Goal: Obtain resource: Download file/media

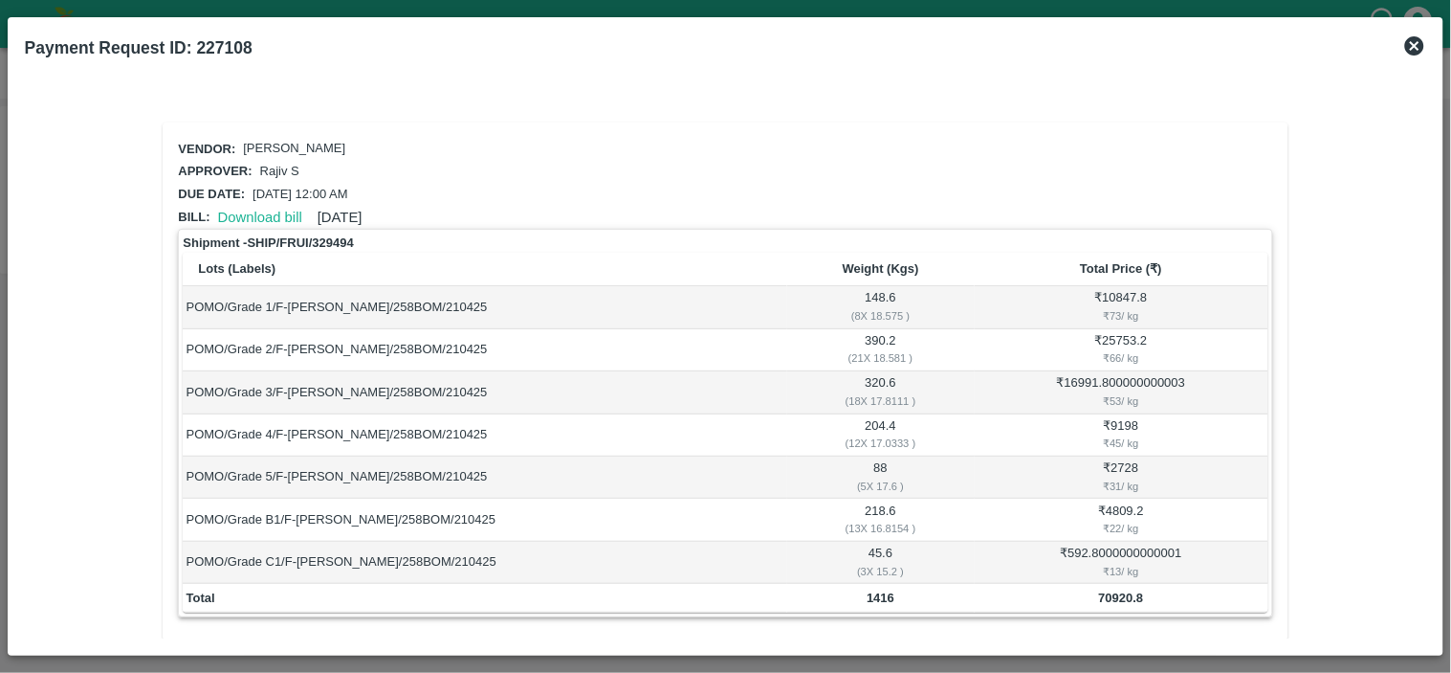
click at [1416, 52] on icon at bounding box center [1414, 45] width 19 height 19
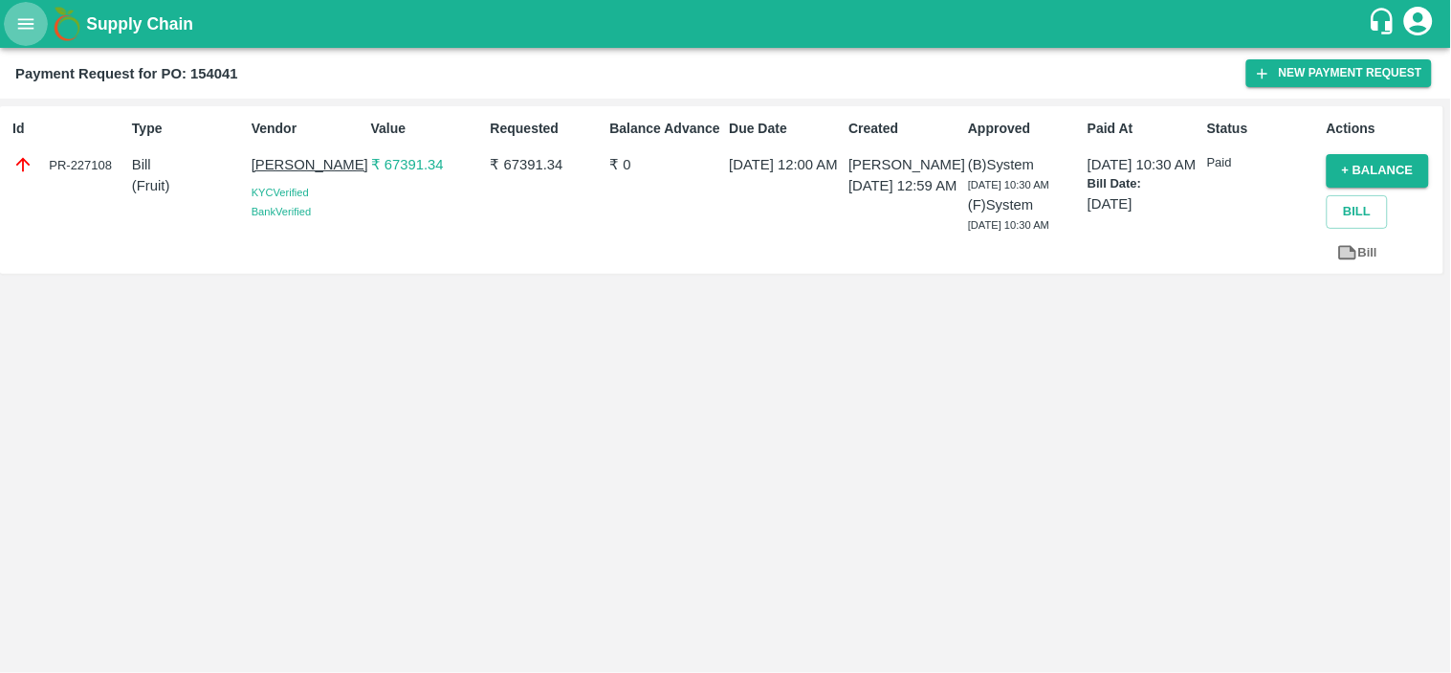
click at [25, 15] on icon "open drawer" at bounding box center [25, 23] width 21 height 21
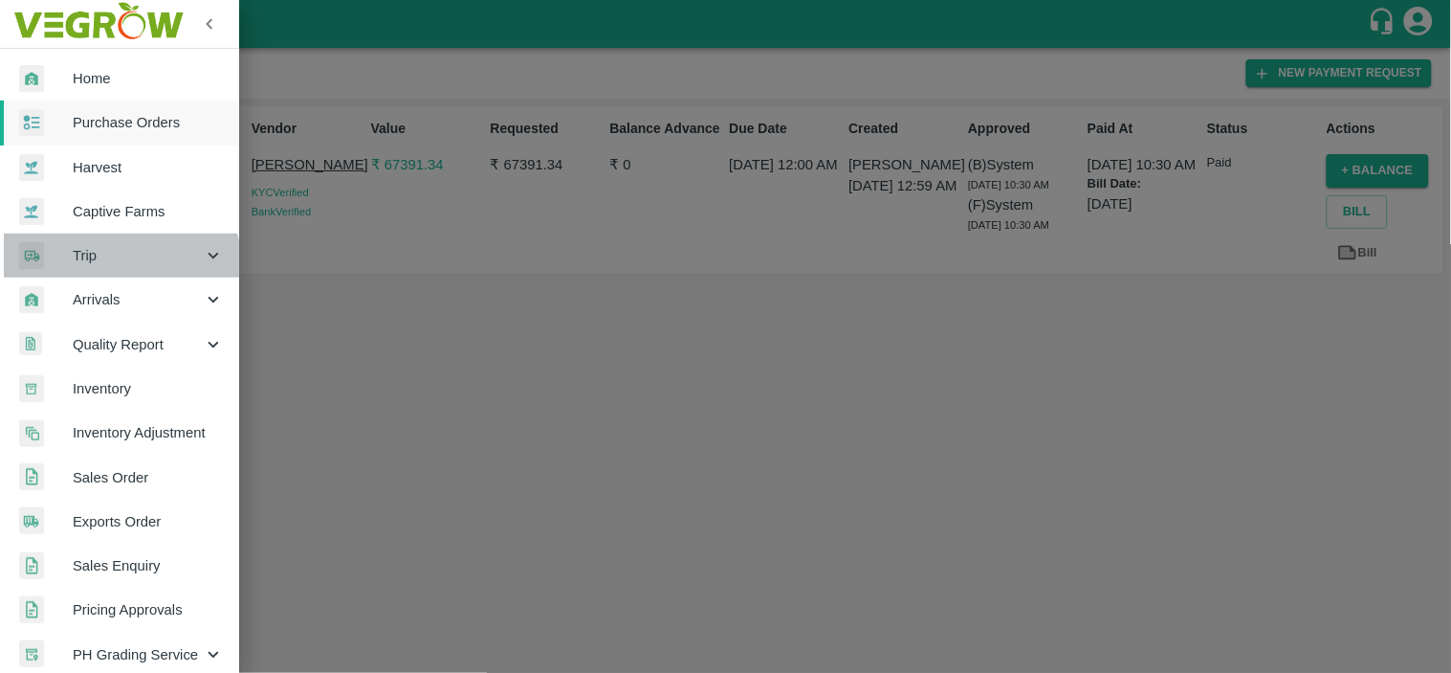
click at [113, 271] on div "Trip" at bounding box center [119, 255] width 239 height 44
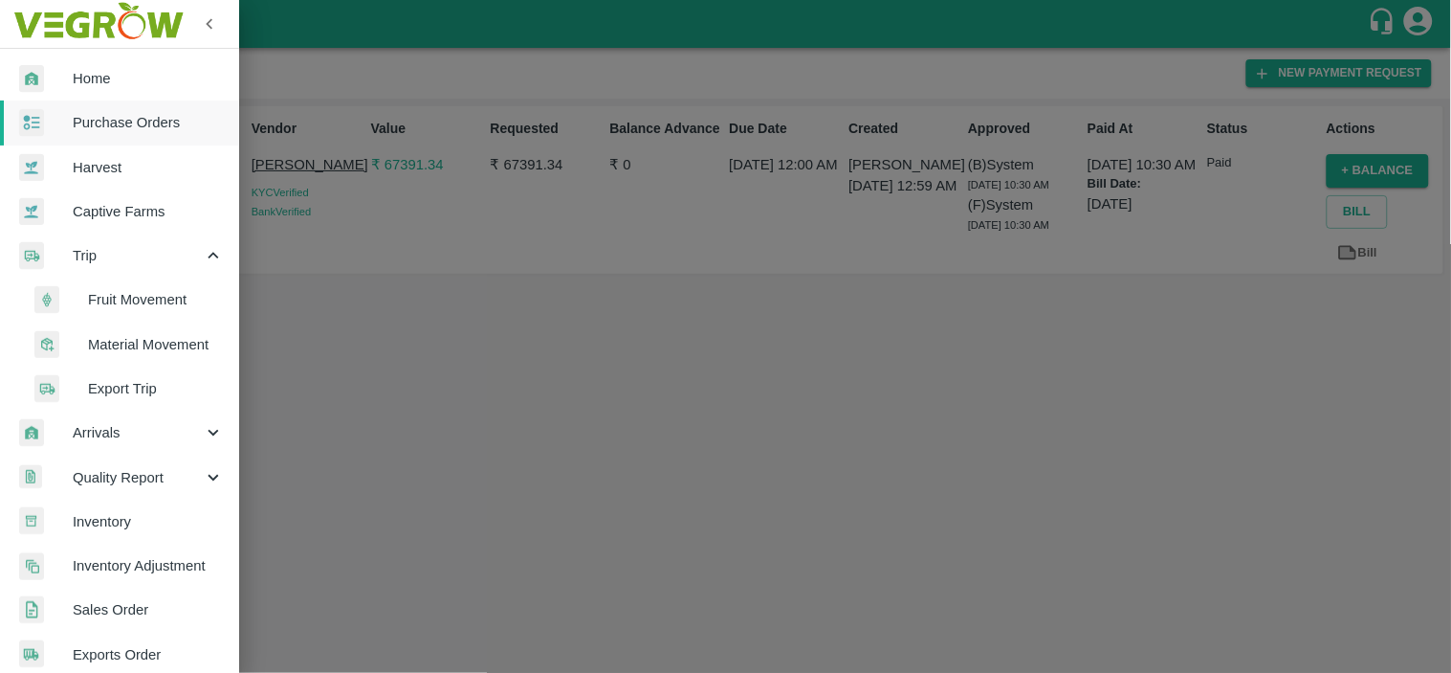
click at [112, 295] on span "Fruit Movement" at bounding box center [156, 299] width 136 height 21
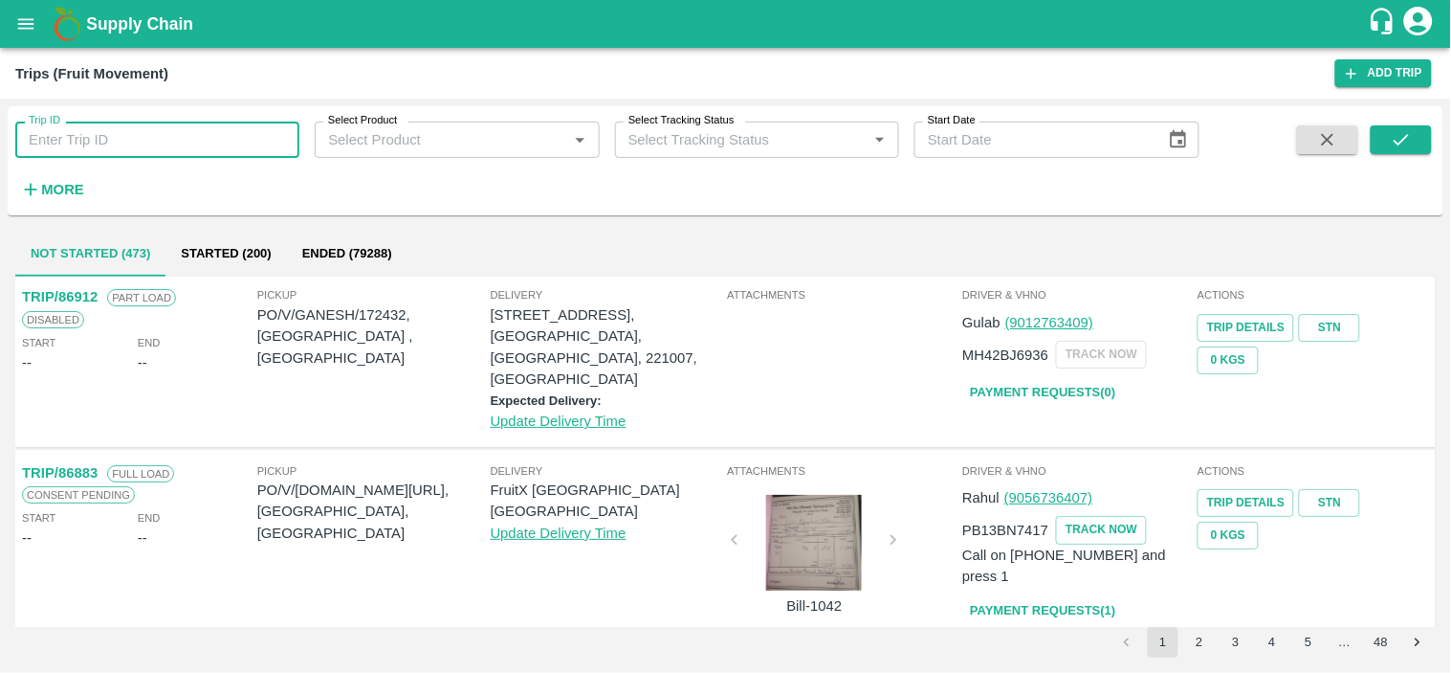
click at [77, 144] on input "Trip ID" at bounding box center [157, 140] width 284 height 36
paste input "86564"
type input "86564"
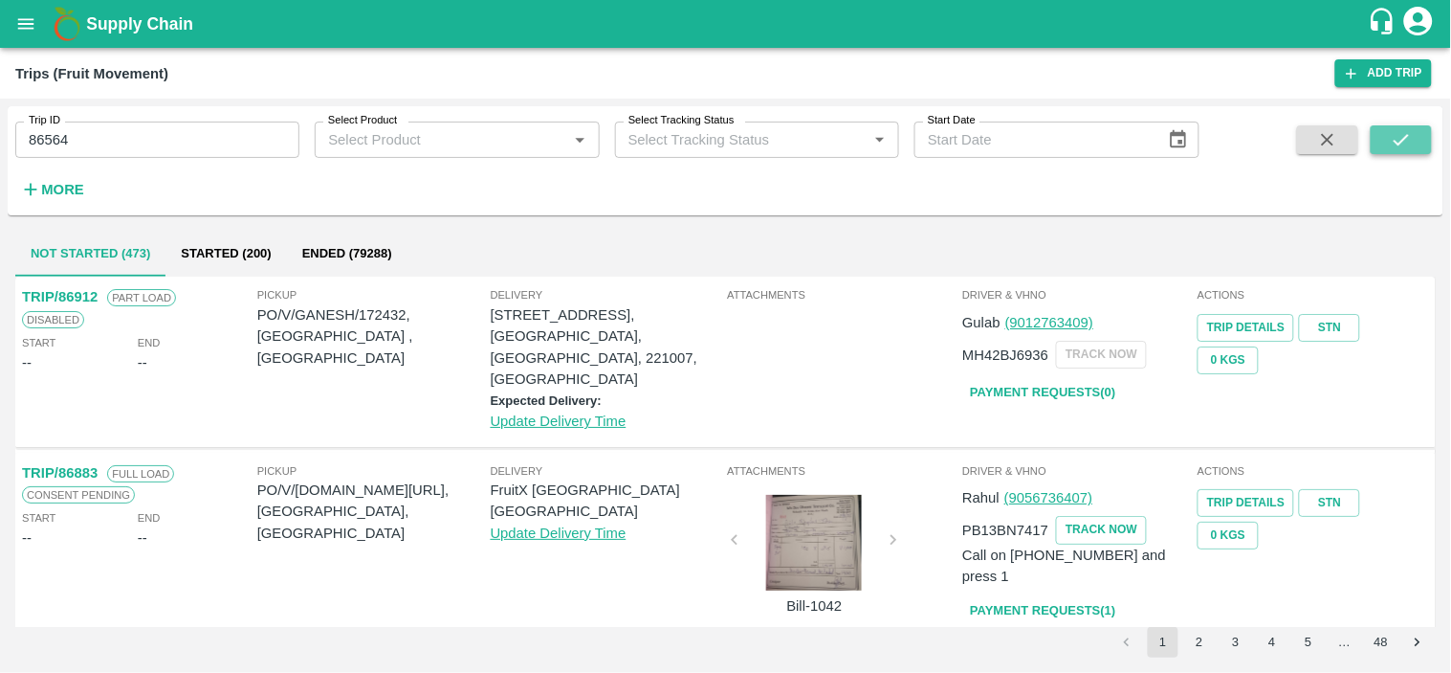
click at [1400, 125] on button "submit" at bounding box center [1401, 139] width 61 height 29
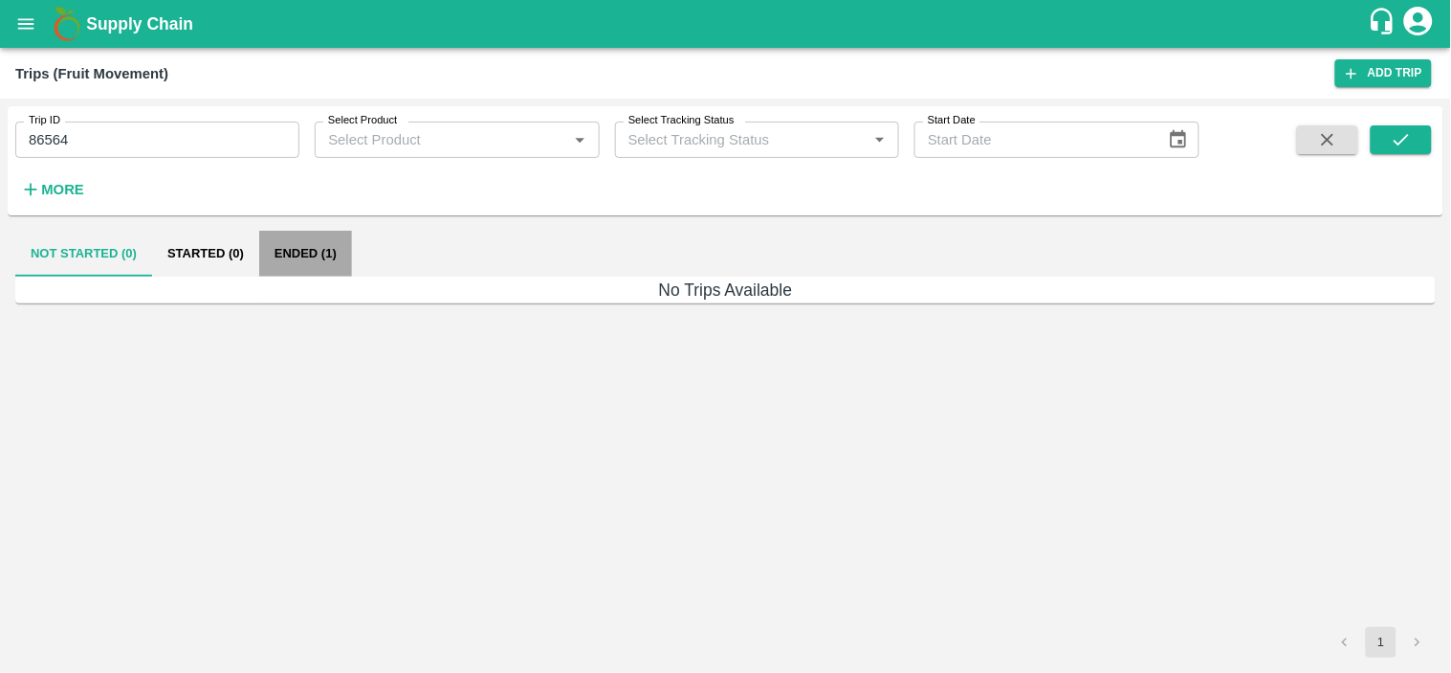
click at [314, 253] on button "Ended (1)" at bounding box center [305, 254] width 93 height 46
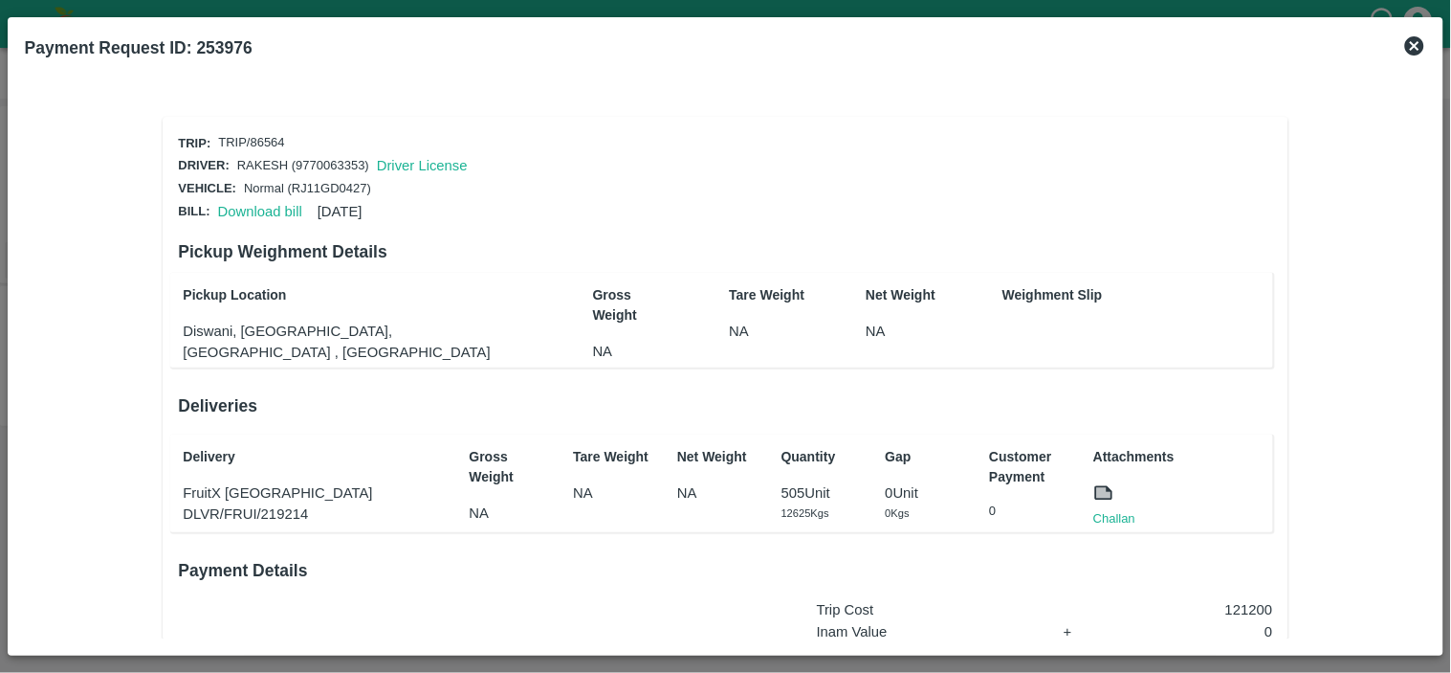
scroll to position [1, 0]
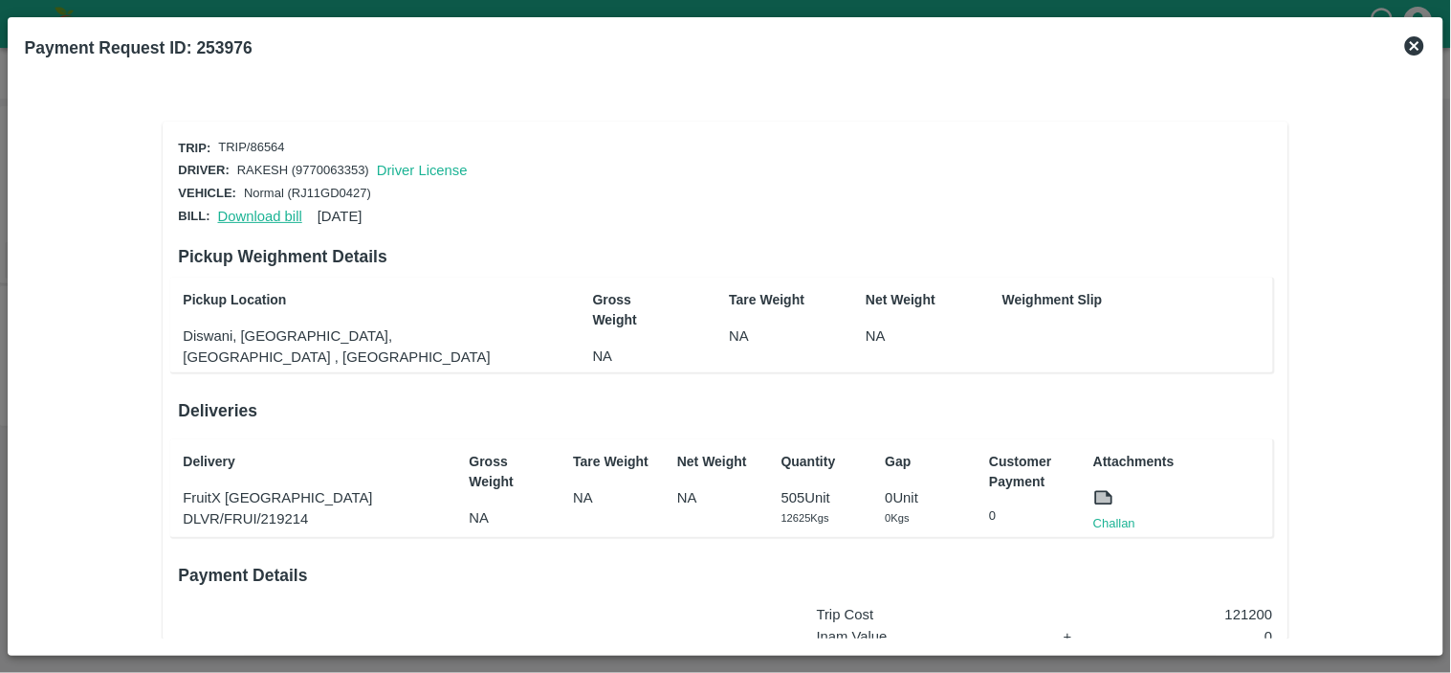
click at [239, 214] on link "Download bill" at bounding box center [260, 216] width 84 height 15
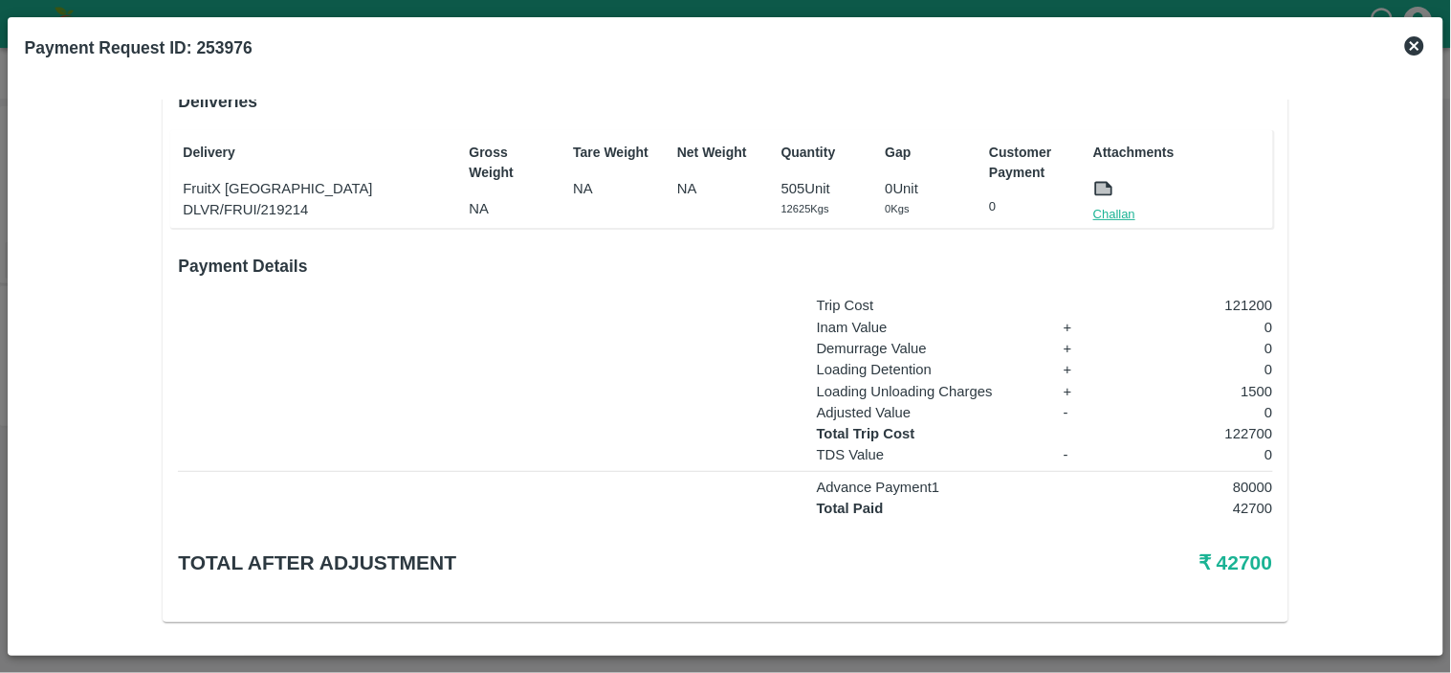
click at [1120, 205] on link "Challan" at bounding box center [1115, 214] width 42 height 19
